Goal: Task Accomplishment & Management: Complete application form

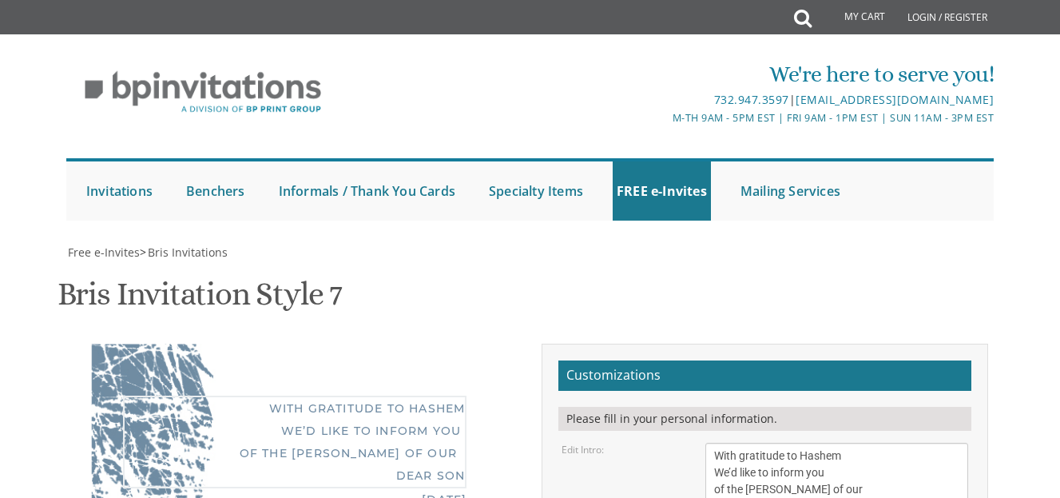
click at [742, 443] on textarea "With gratitude to Hashem We’d like to inform you of the bris of our dear son/gr…" at bounding box center [837, 481] width 263 height 77
click at [798, 443] on textarea "With gratitude to Hashem We’d like to inform you of the bris of our dear son/gr…" at bounding box center [837, 481] width 263 height 77
click at [719, 443] on textarea "With gratitude to Hashem We’d like to inform you of the bris of our dear son/gr…" at bounding box center [837, 481] width 263 height 77
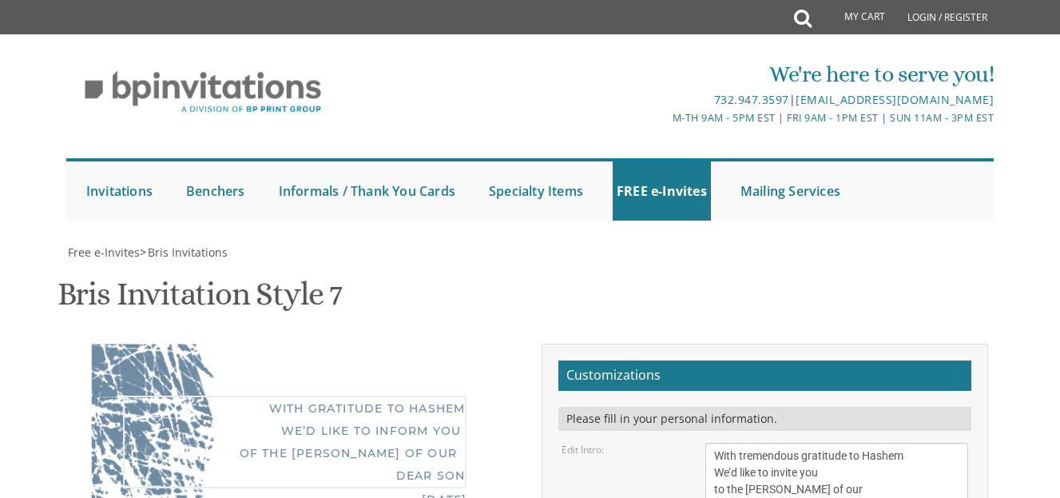
type textarea "With tremendous gratitude to Hashem We’d like to invite you to the [PERSON_NAME…"
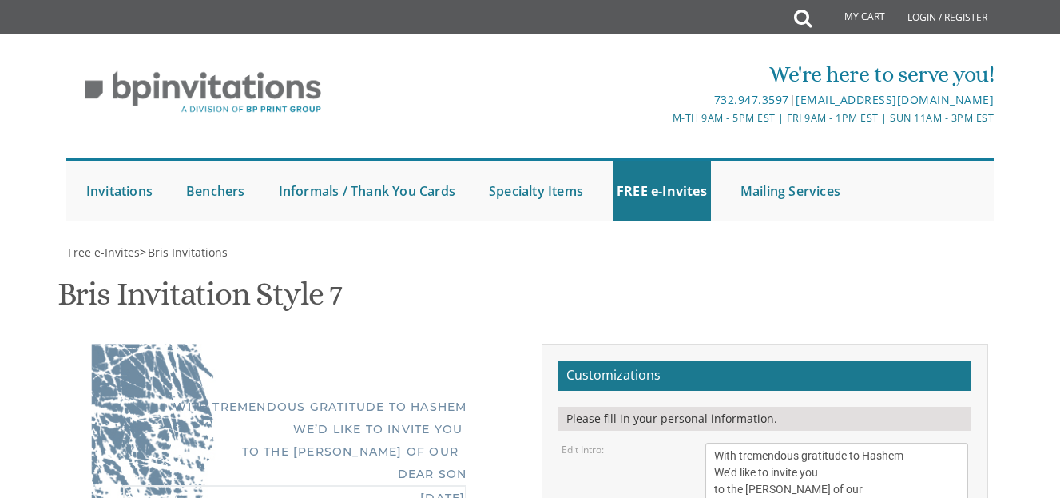
type textarea "Shabbos, [PERSON_NAME] ,[DATE] Tehilas [PERSON_NAME]/ TAPS Bris: 8:00 AM [GEOGR…"
